Goal: Transaction & Acquisition: Purchase product/service

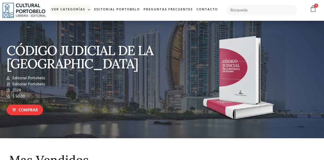
click at [81, 11] on link "Ver Categorías" at bounding box center [71, 9] width 43 height 11
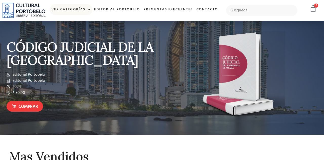
scroll to position [4, 0]
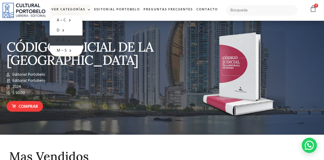
click at [66, 36] on link "E – L" at bounding box center [66, 40] width 33 height 10
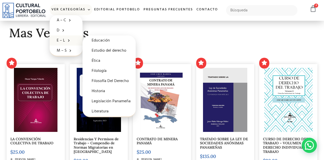
scroll to position [133, 0]
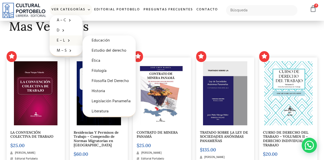
click at [153, 119] on img at bounding box center [162, 93] width 44 height 64
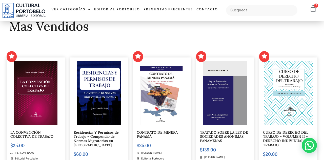
scroll to position [158, 0]
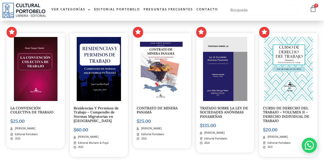
click at [281, 6] on input "text" at bounding box center [262, 10] width 72 height 11
type input "mon"
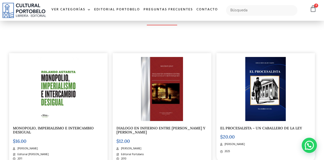
scroll to position [97, 0]
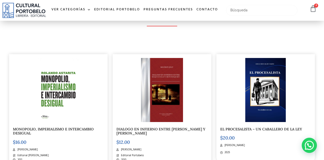
click at [275, 8] on input "text" at bounding box center [262, 10] width 72 height 11
type input "montes"
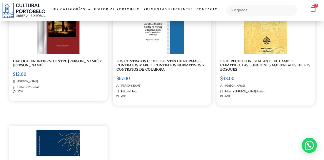
scroll to position [158, 0]
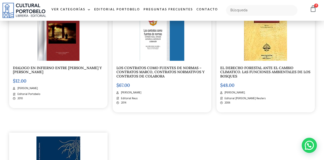
click at [88, 61] on div at bounding box center [58, 29] width 91 height 64
